Goal: Information Seeking & Learning: Find contact information

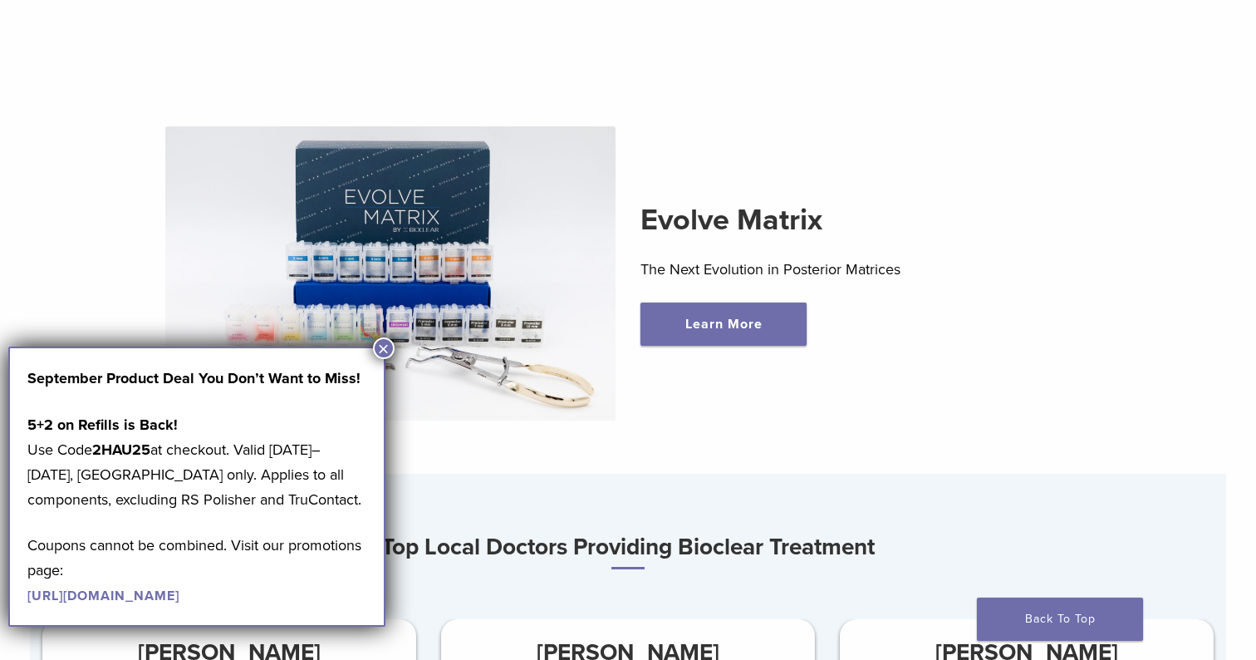
scroll to position [436, 0]
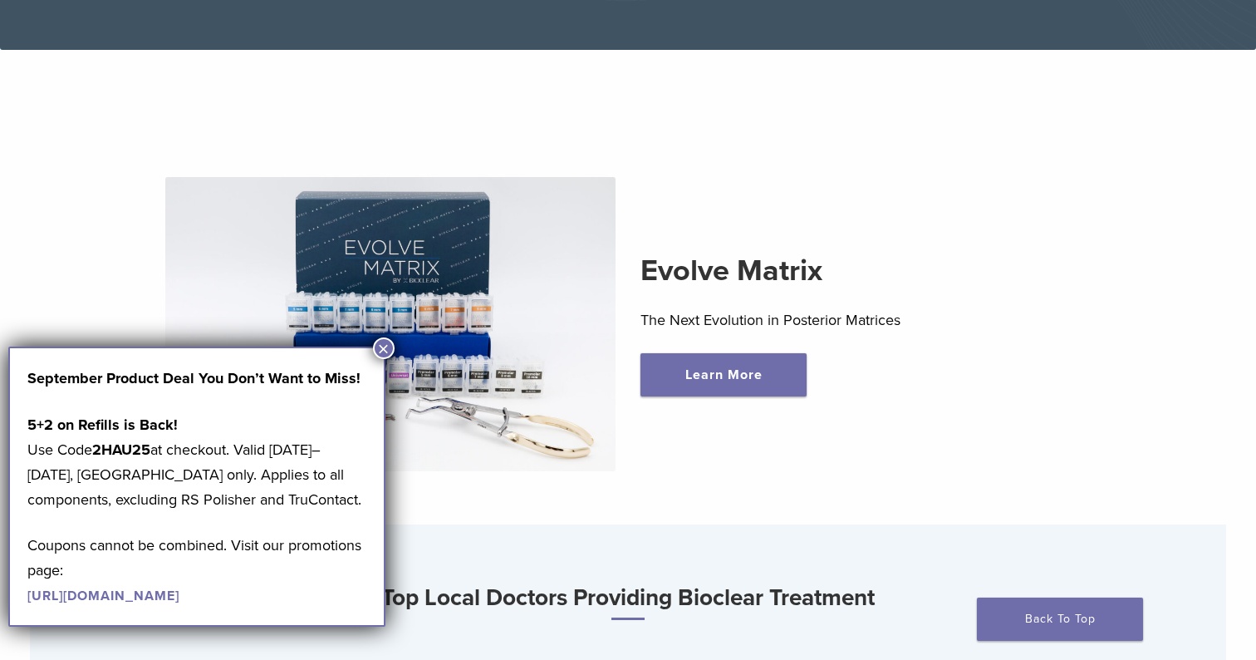
click at [385, 335] on img at bounding box center [390, 324] width 451 height 294
click at [385, 344] on button "×" at bounding box center [384, 348] width 22 height 22
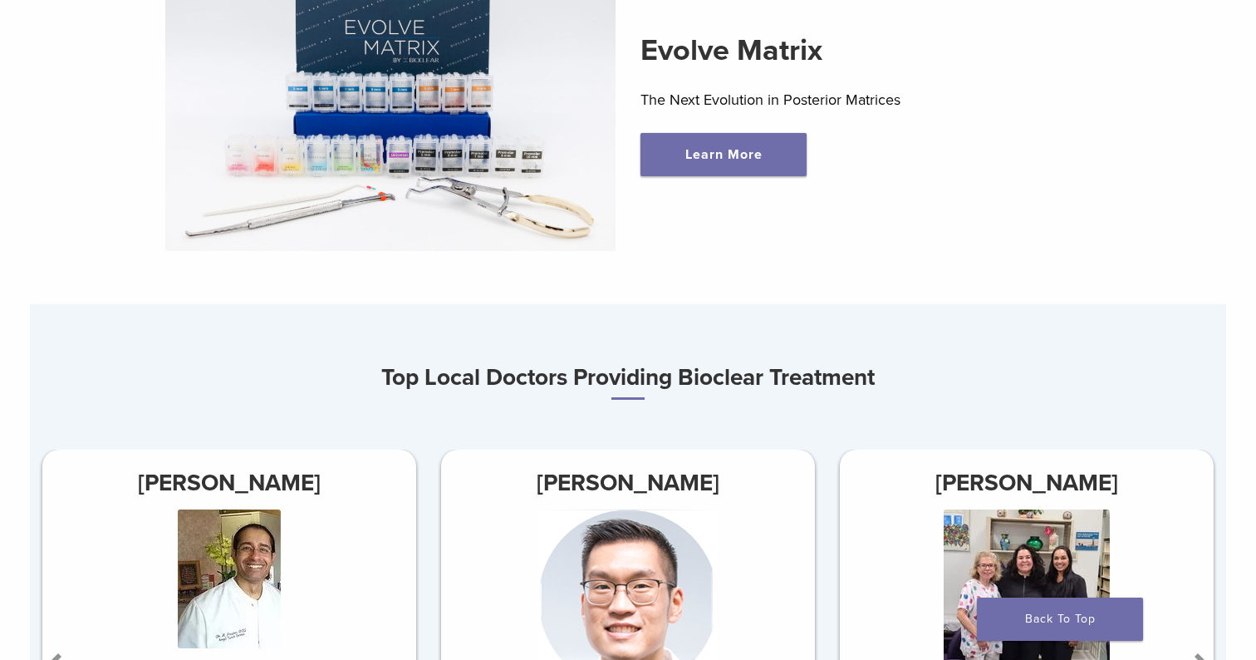
scroll to position [886, 0]
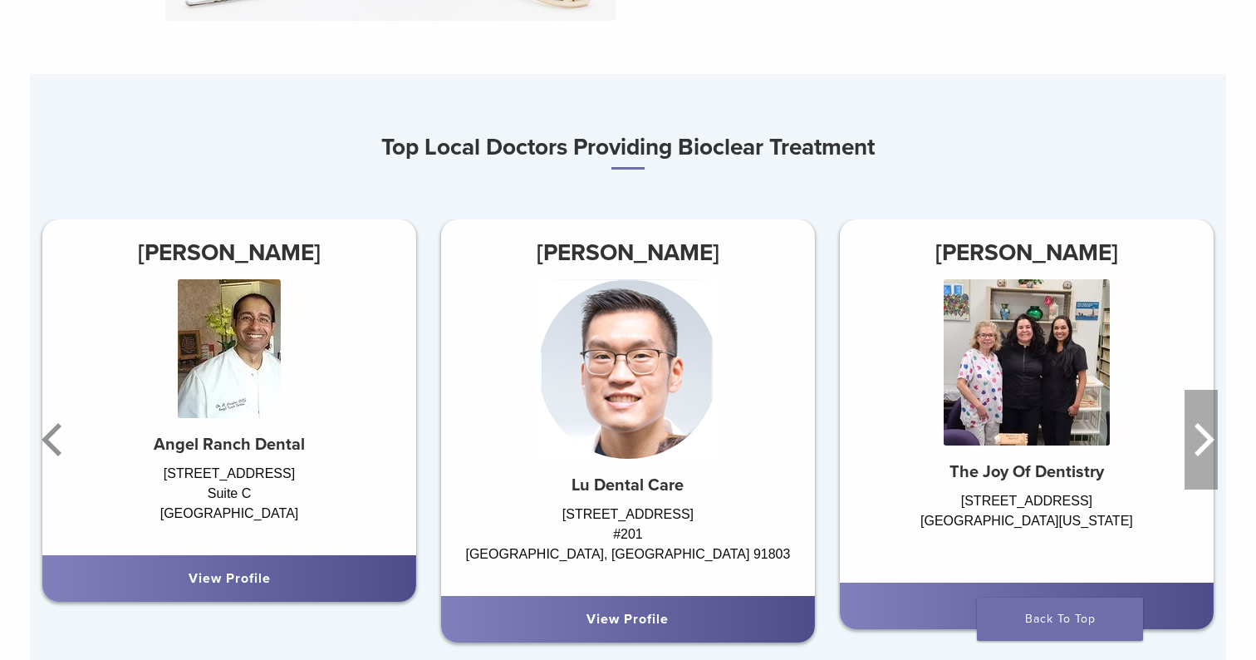
click at [1193, 436] on icon "Next" at bounding box center [1200, 440] width 33 height 100
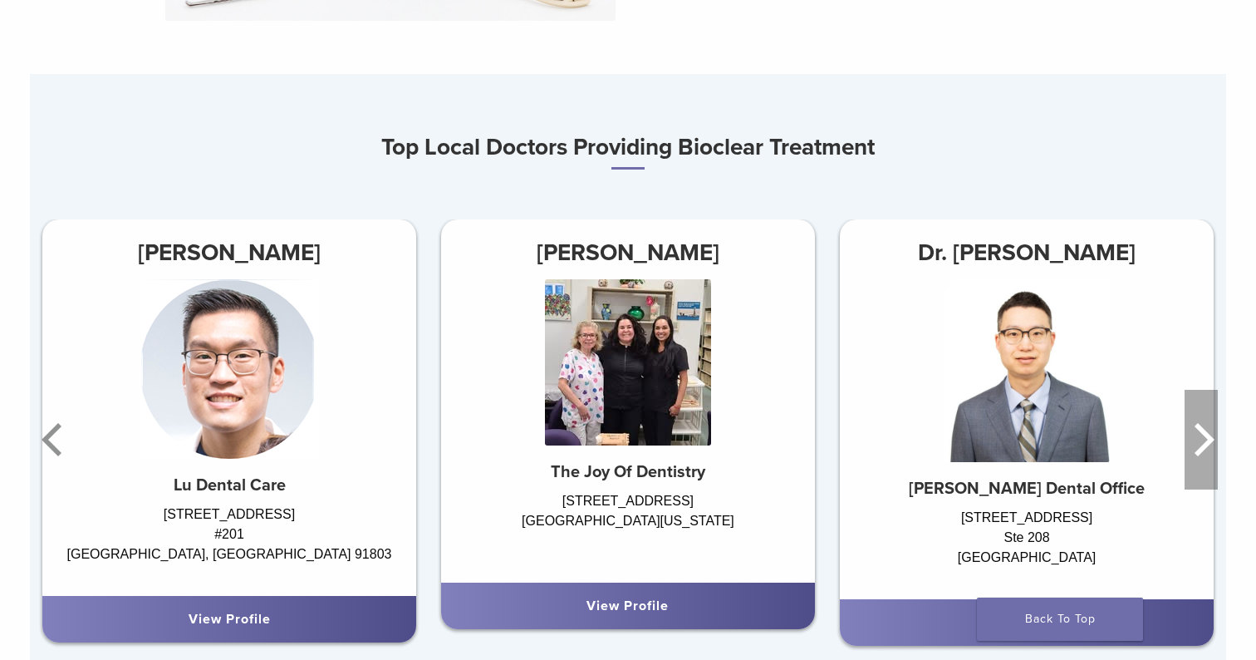
click at [1193, 436] on icon "Next" at bounding box center [1200, 440] width 33 height 100
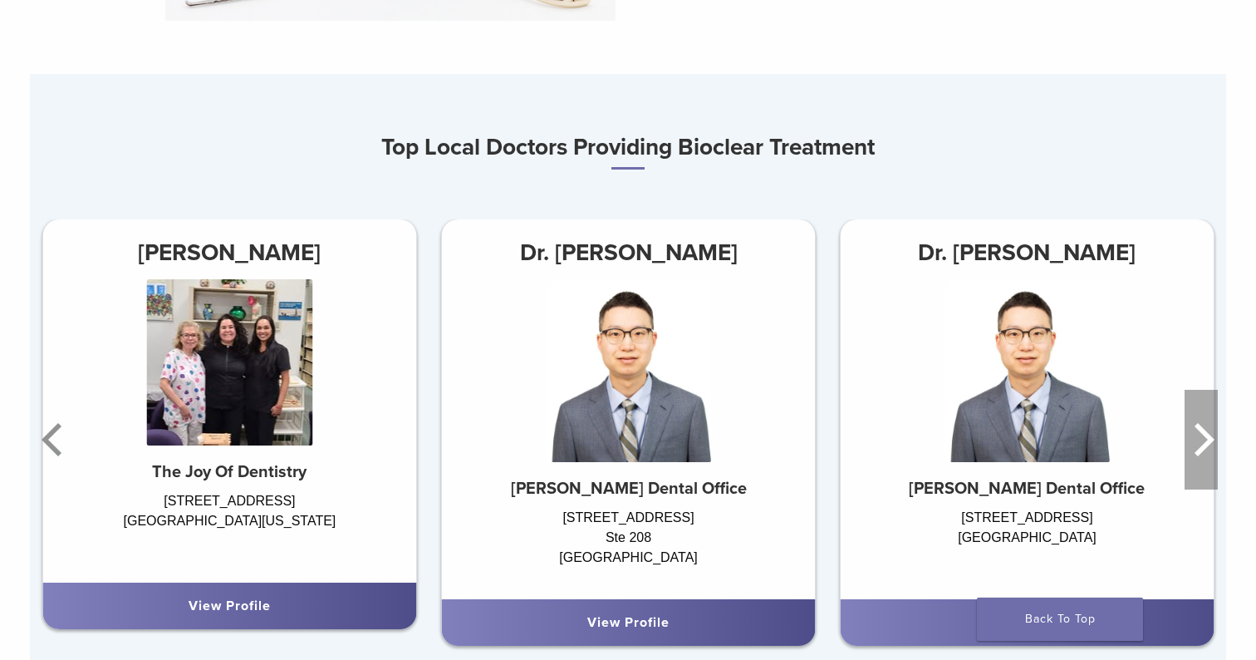
click at [1194, 438] on icon "Next" at bounding box center [1200, 440] width 33 height 100
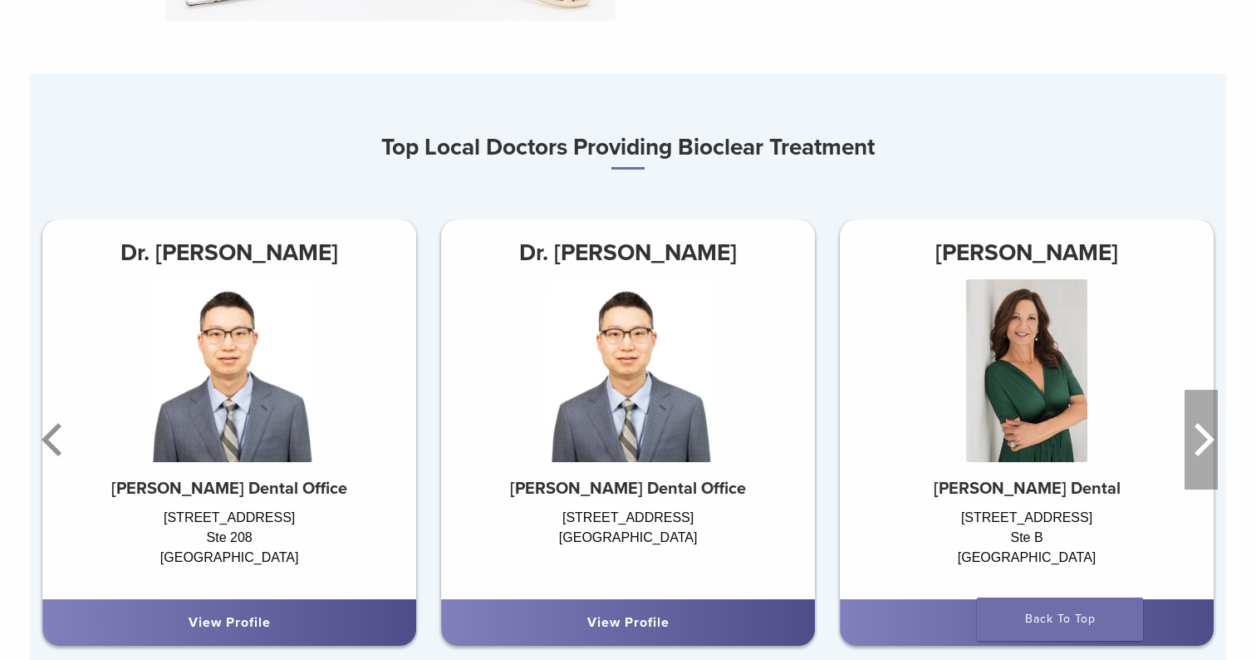
click at [1194, 439] on icon "Next" at bounding box center [1200, 440] width 33 height 100
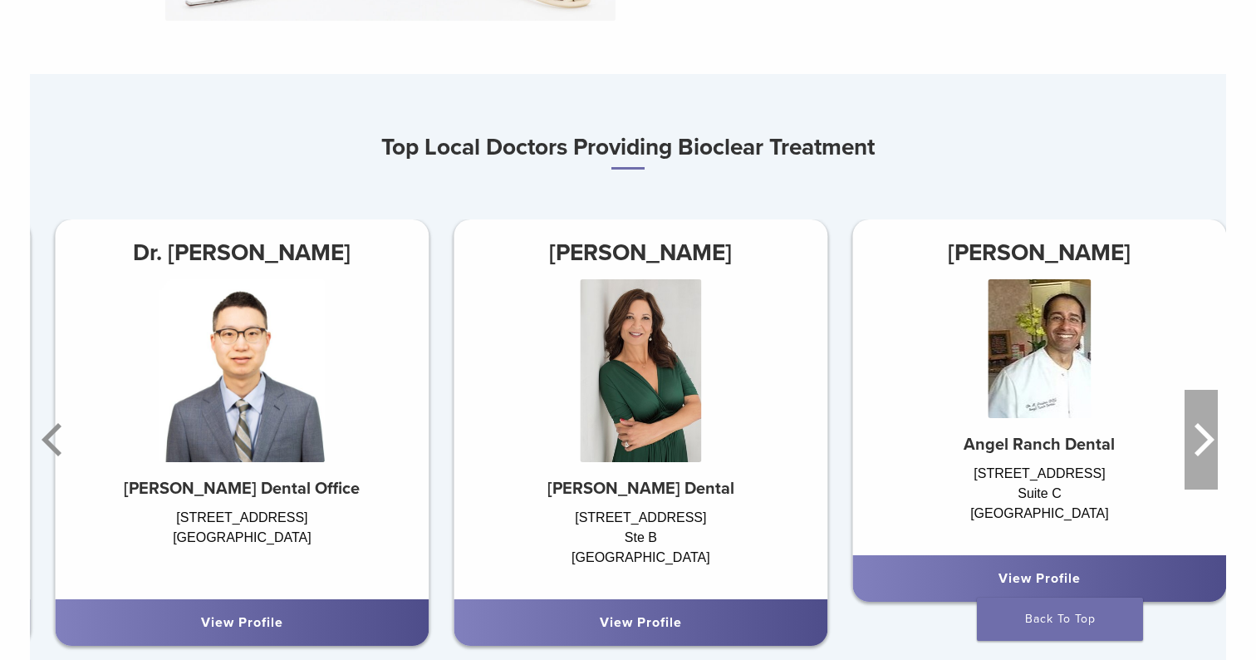
click at [1195, 440] on icon "Next" at bounding box center [1200, 440] width 33 height 100
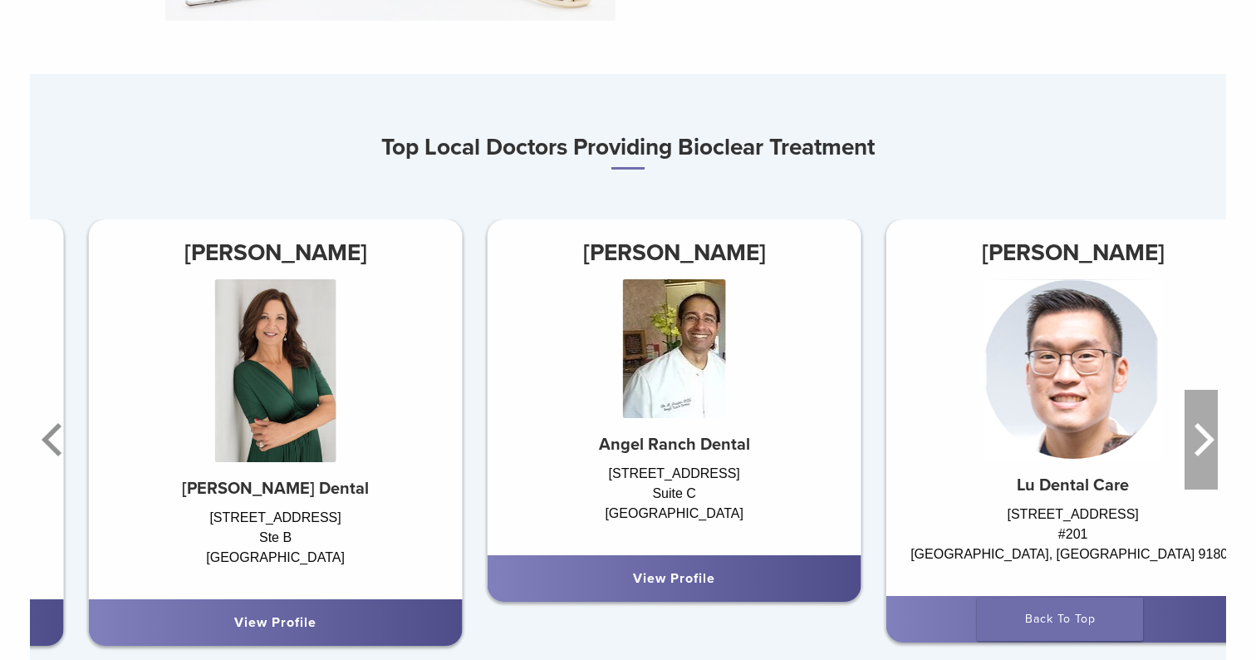
click at [1196, 442] on icon "Next" at bounding box center [1200, 440] width 33 height 100
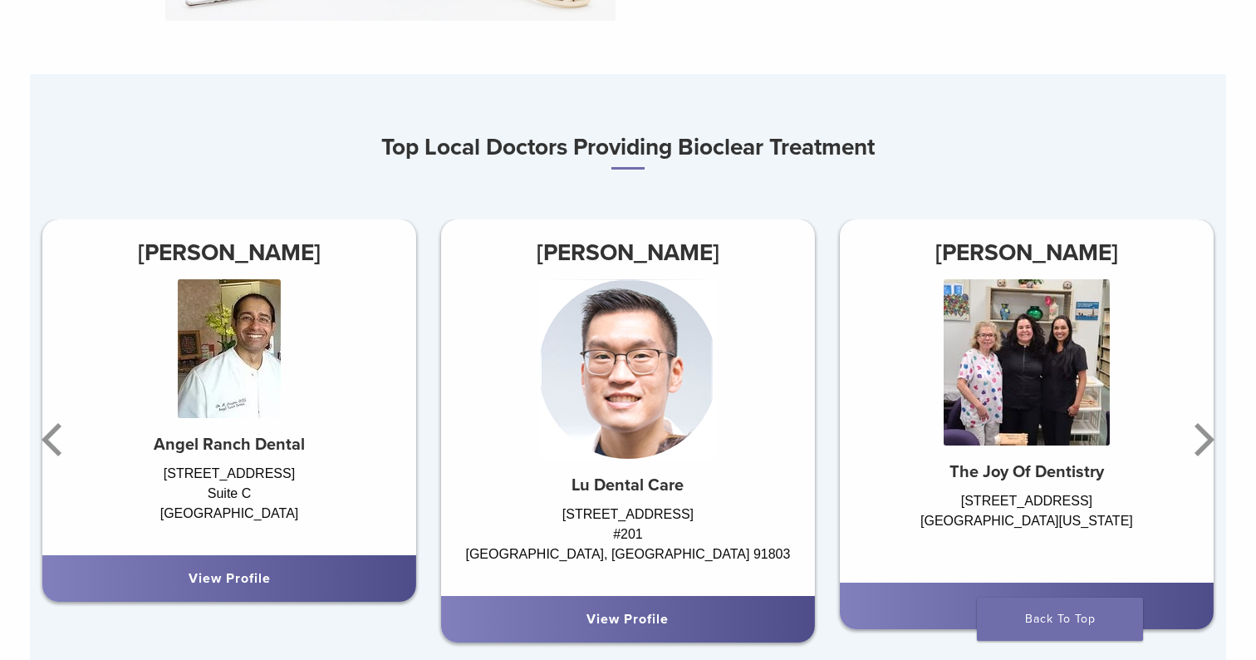
click at [650, 445] on img at bounding box center [627, 368] width 179 height 179
click at [635, 429] on img at bounding box center [627, 368] width 179 height 179
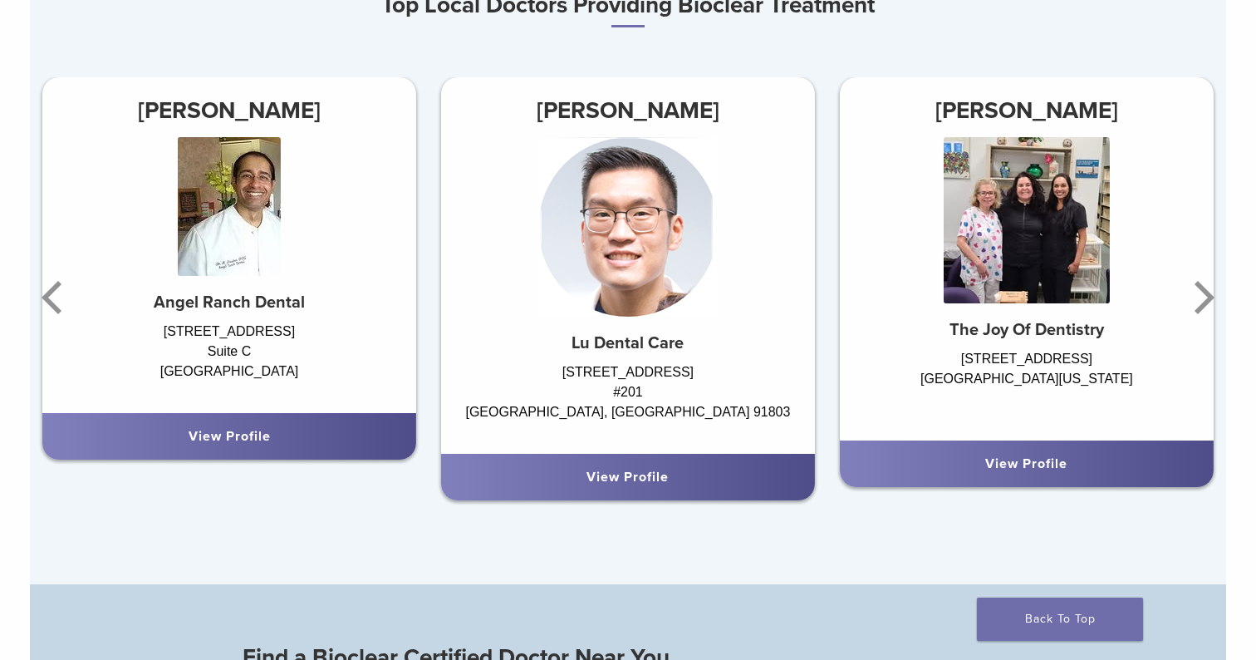
scroll to position [1056, 0]
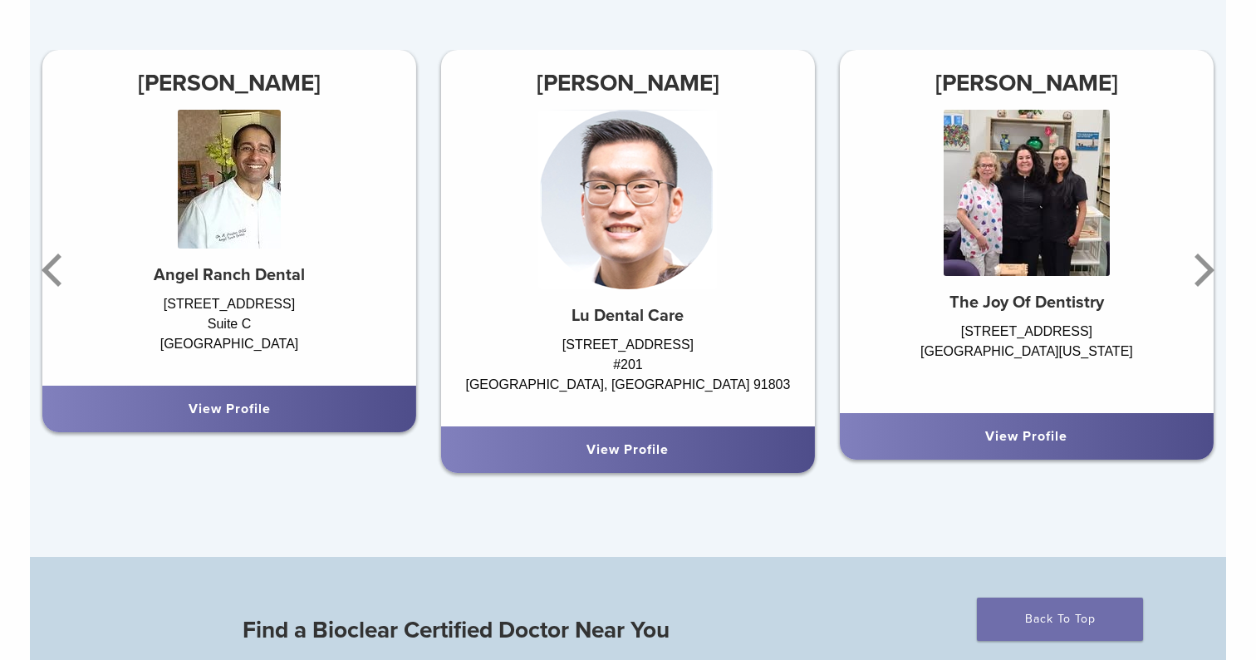
click at [664, 169] on img at bounding box center [627, 199] width 179 height 179
click at [655, 436] on div "View Profile" at bounding box center [628, 449] width 374 height 47
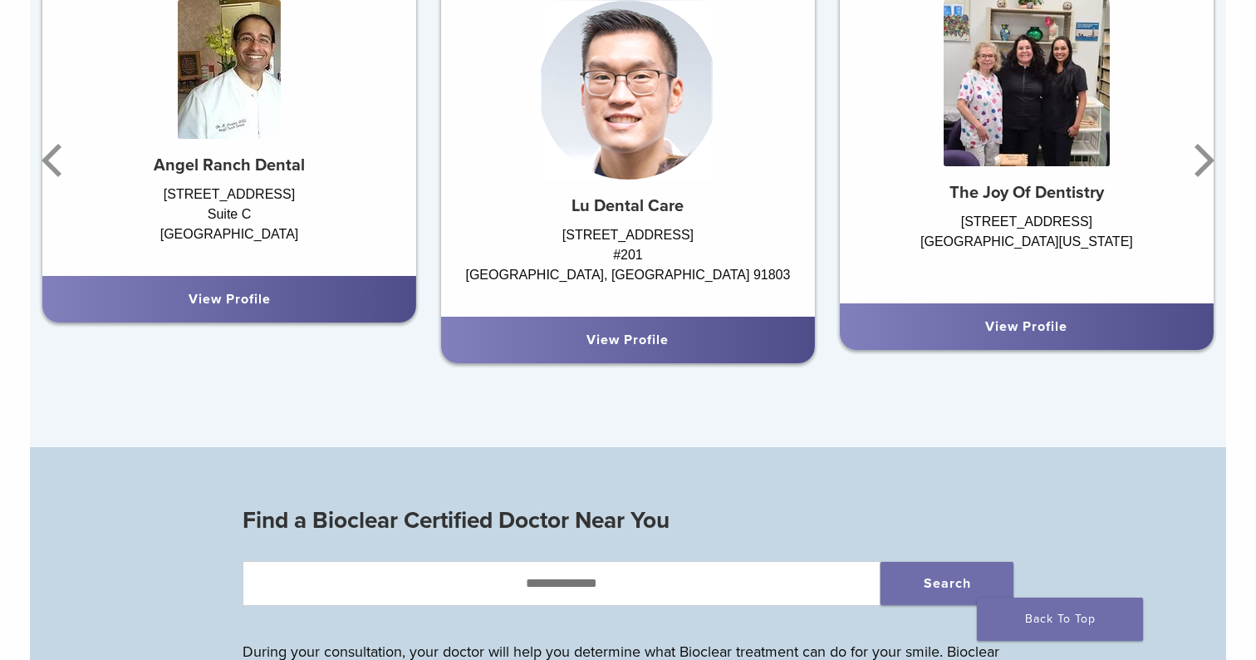
scroll to position [1209, 0]
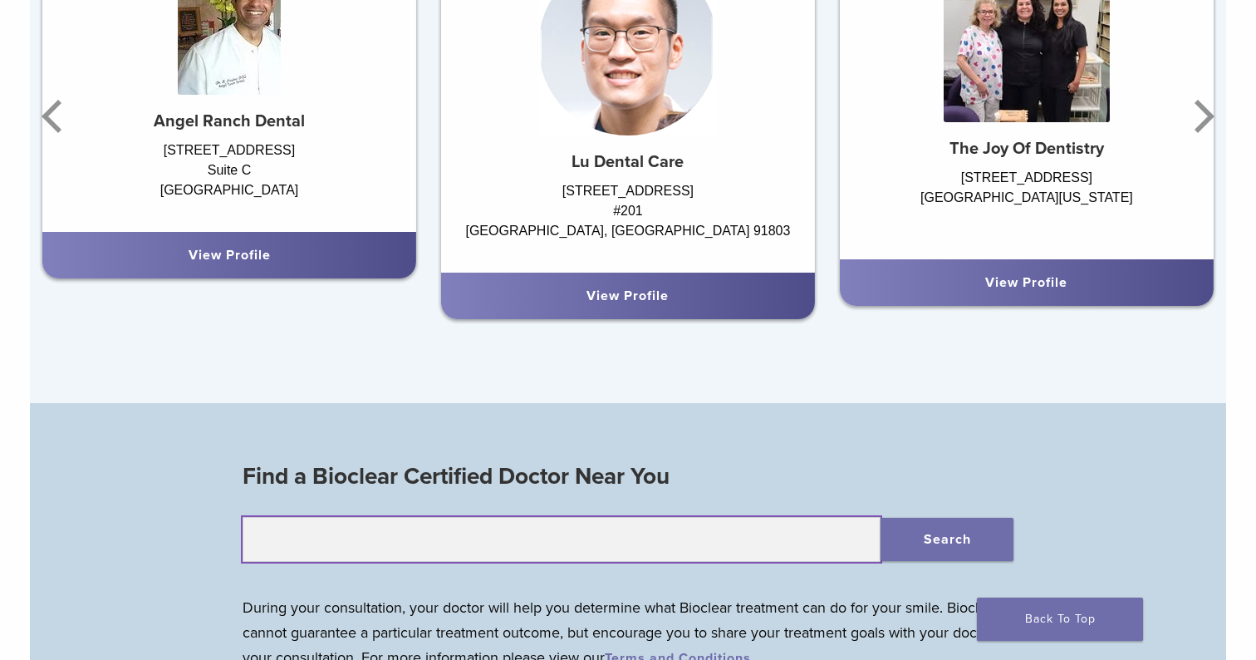
click at [760, 544] on input "text" at bounding box center [562, 539] width 638 height 45
type input "*****"
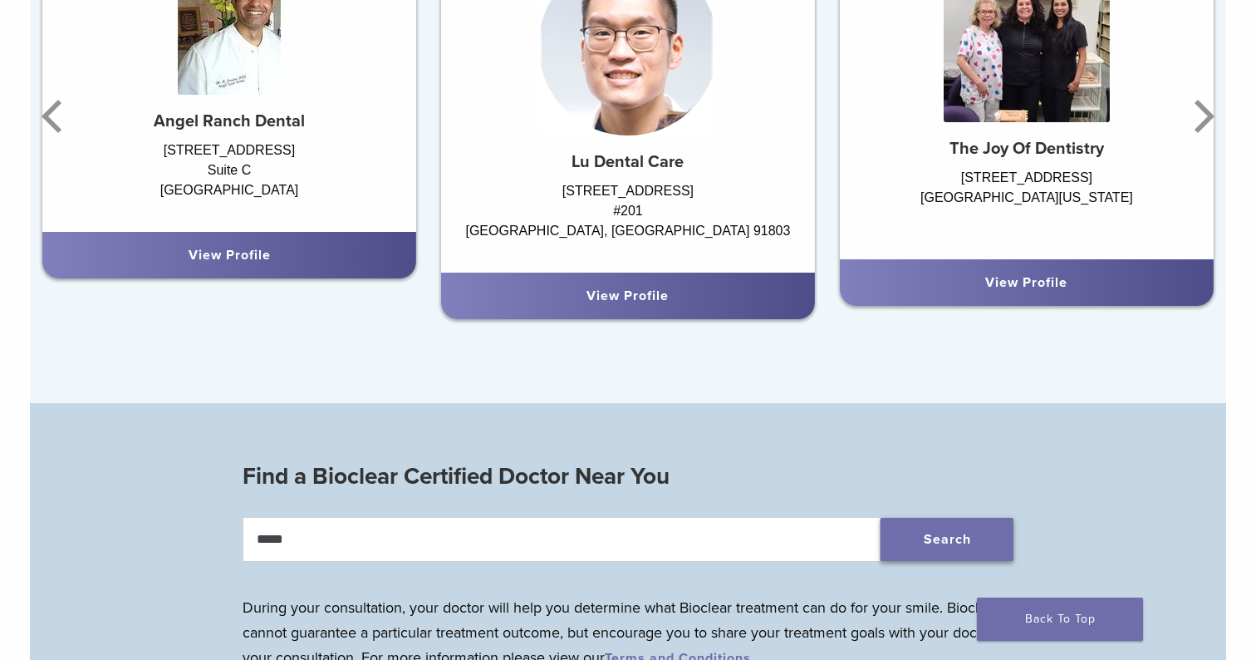
click at [960, 544] on button "Search" at bounding box center [946, 538] width 133 height 43
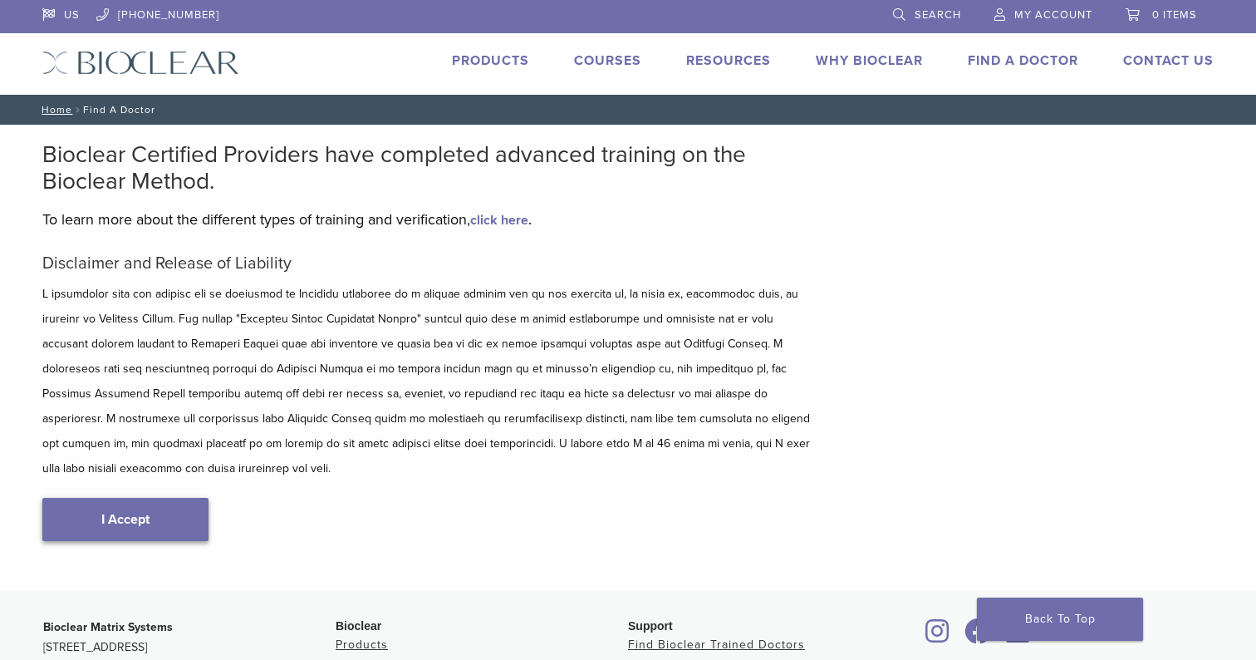
click at [90, 500] on link "I Accept" at bounding box center [125, 519] width 166 height 43
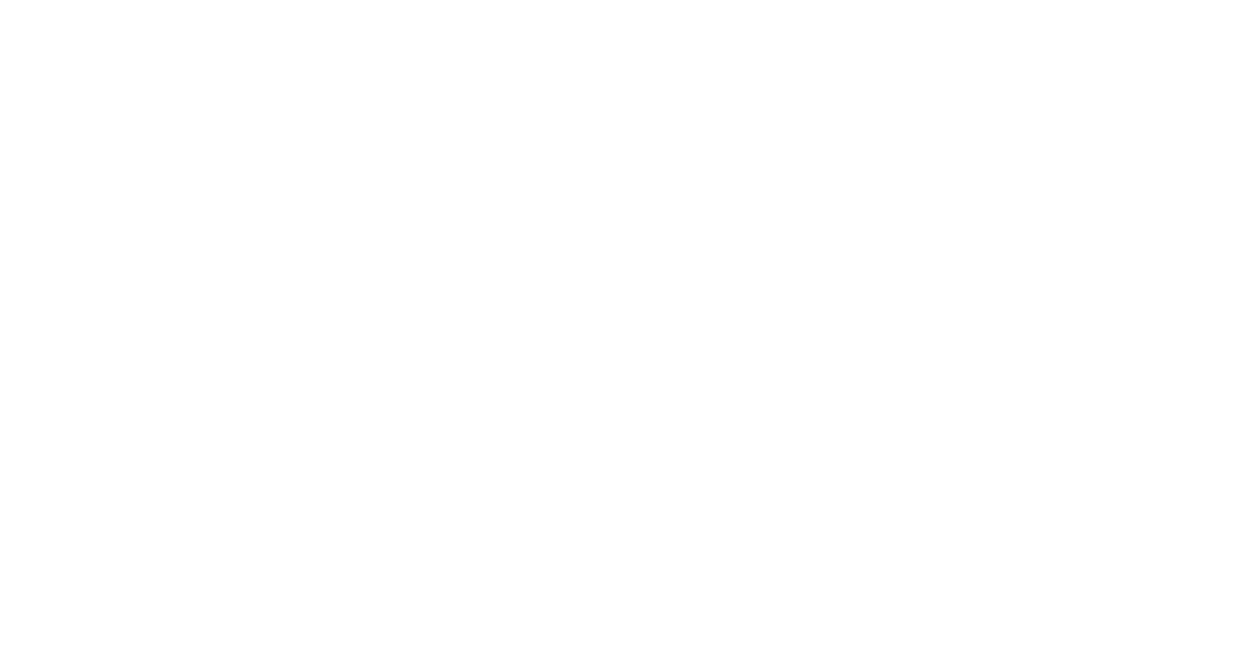
scroll to position [288, 0]
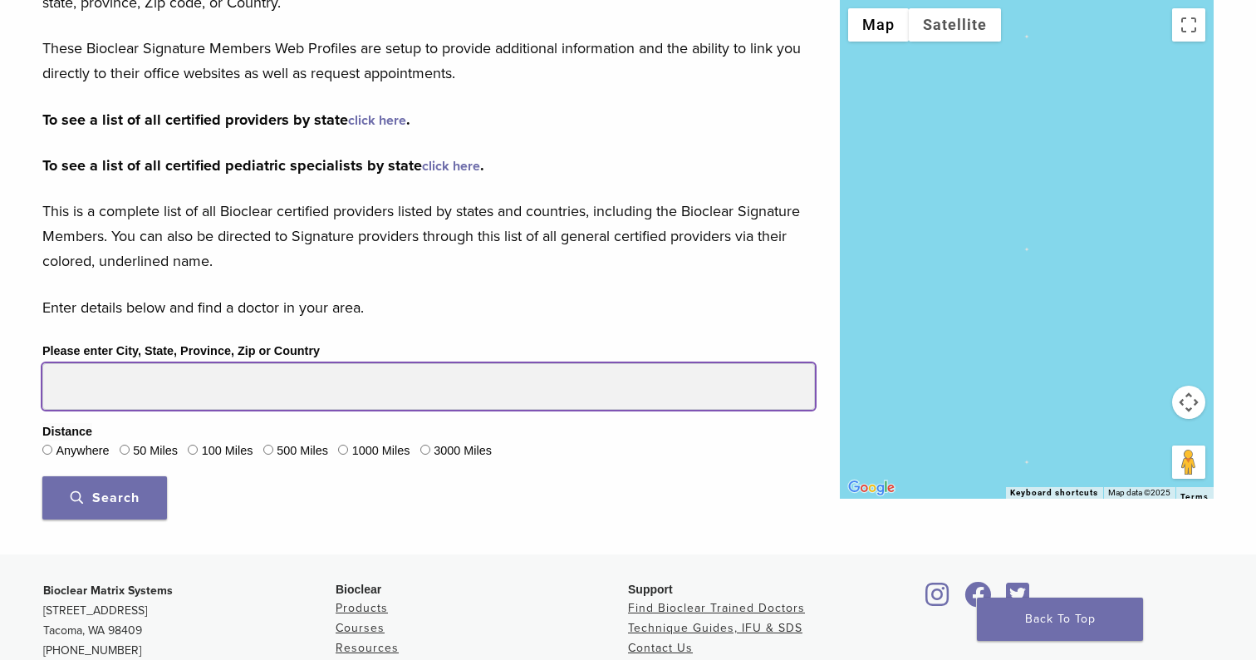
click at [140, 380] on input "Please enter City, State, Province, Zip or Country" at bounding box center [428, 386] width 772 height 47
type input "*****"
click at [105, 494] on button "Search" at bounding box center [104, 497] width 125 height 43
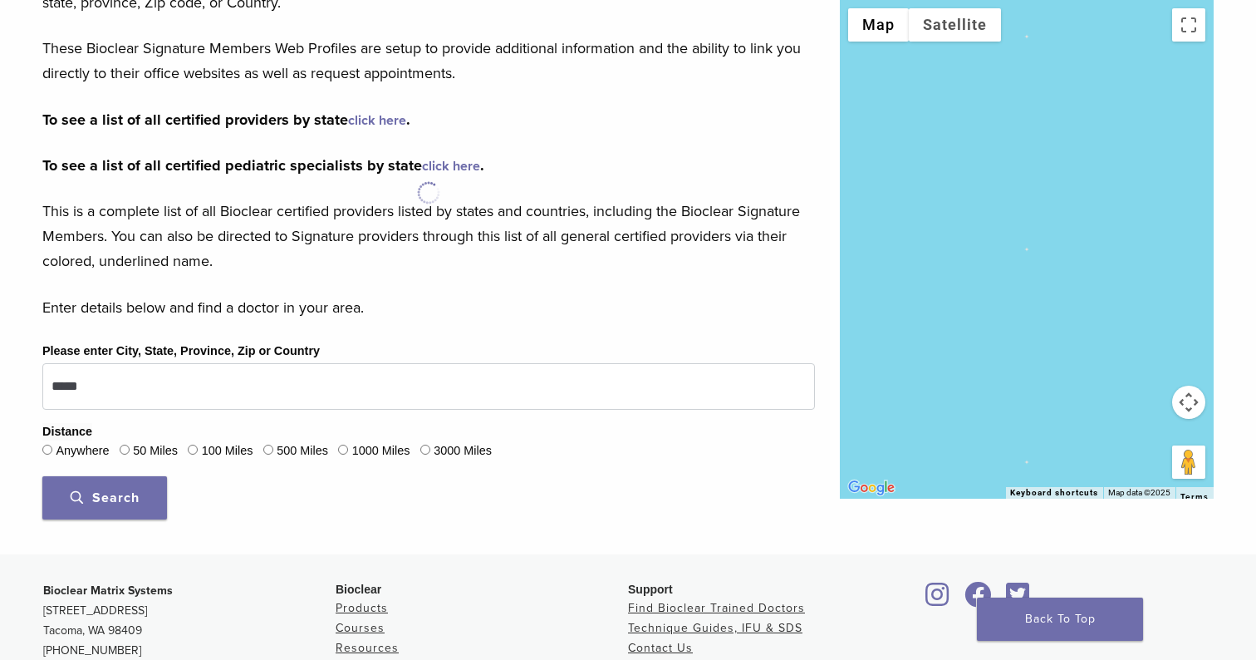
click at [81, 494] on span "Search" at bounding box center [105, 497] width 69 height 17
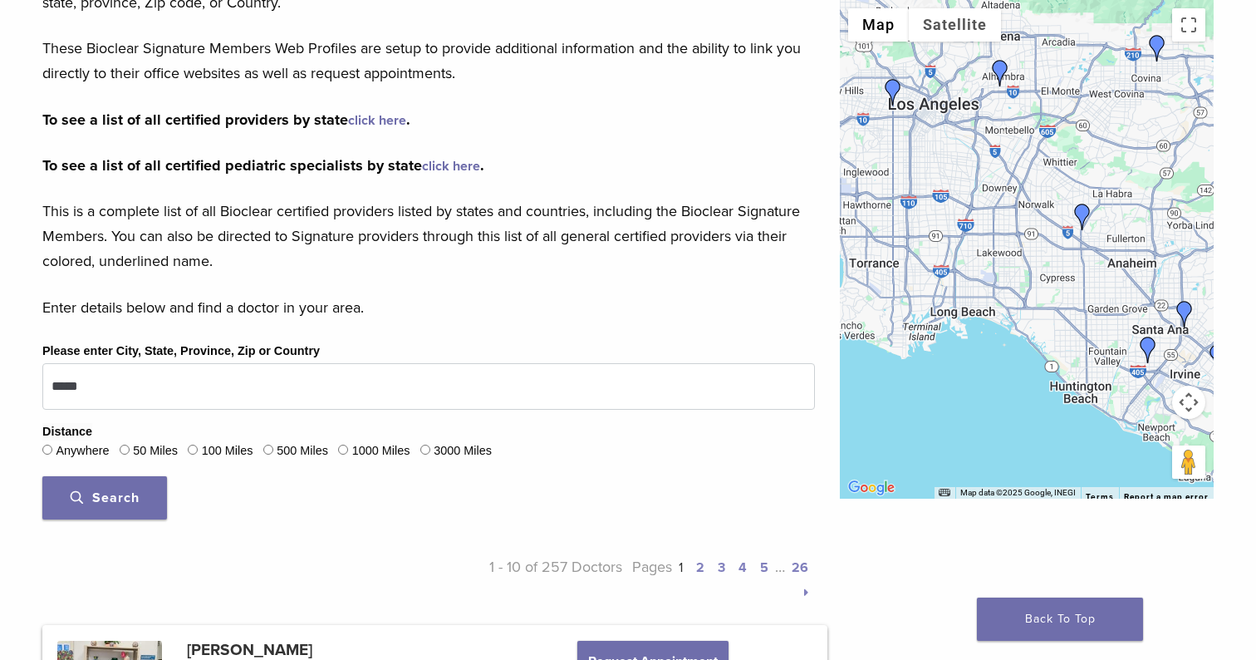
click at [1001, 81] on img "Dr. Benjamin Lu" at bounding box center [1000, 73] width 27 height 27
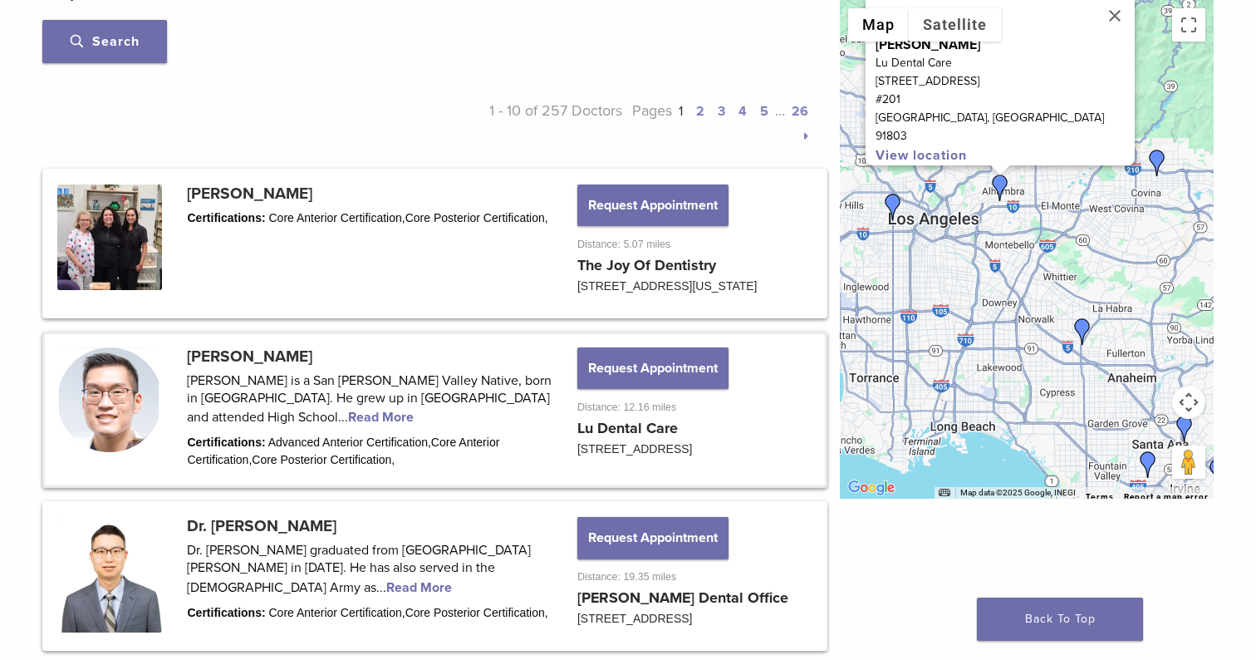
scroll to position [1090, 0]
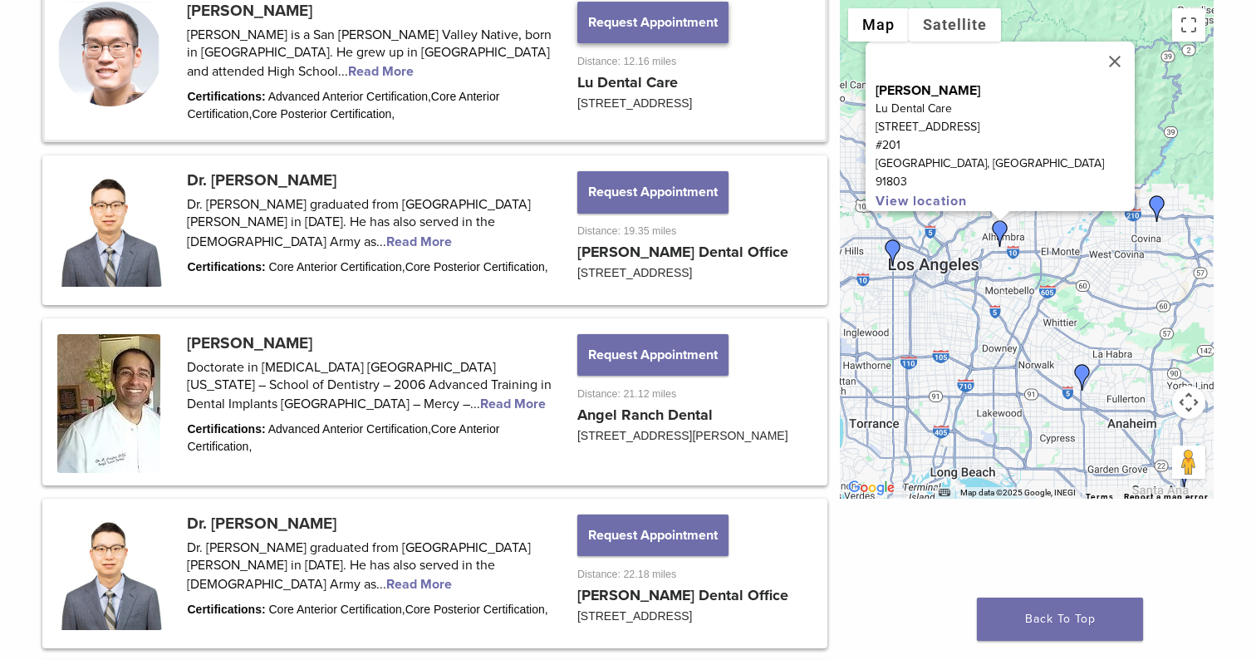
click at [711, 40] on button "Request Appointment" at bounding box center [652, 23] width 151 height 42
